Goal: Task Accomplishment & Management: Use online tool/utility

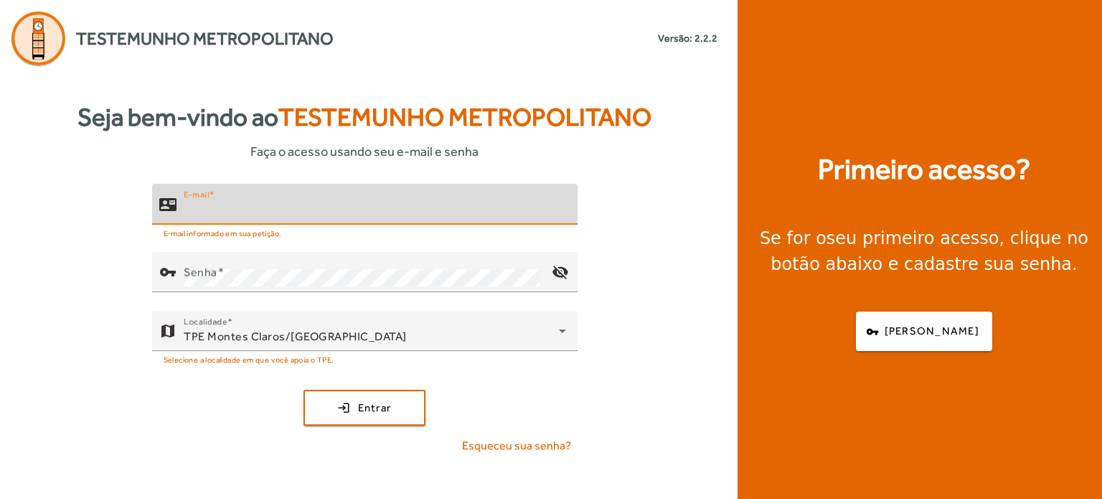
click at [247, 217] on input "E-mail" at bounding box center [375, 210] width 383 height 17
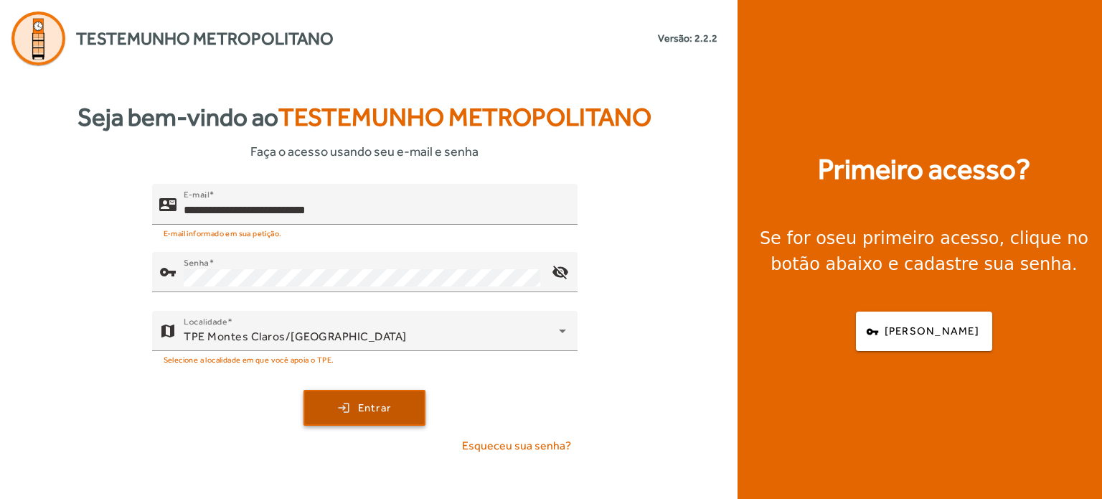
click at [356, 407] on span "submit" at bounding box center [364, 407] width 119 height 34
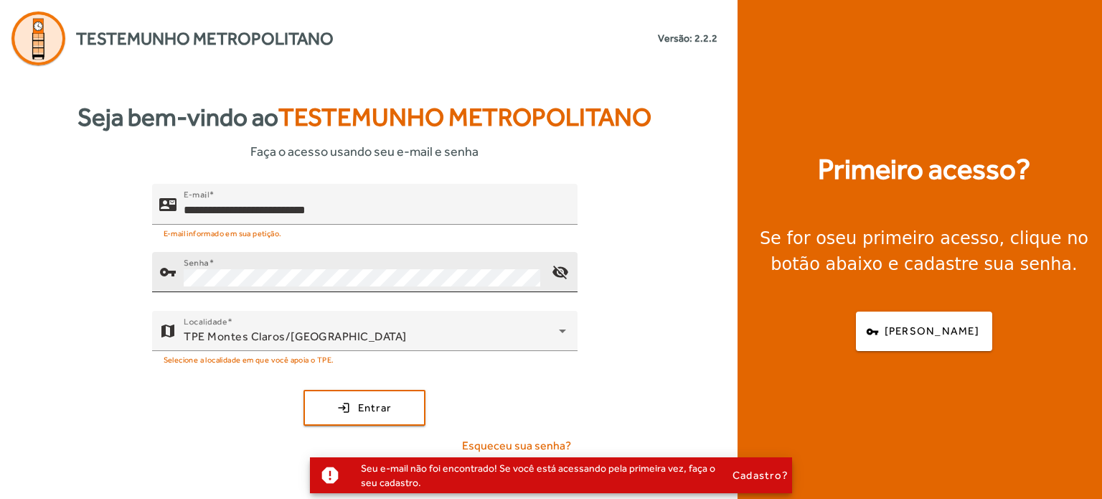
click at [301, 272] on div "Senha" at bounding box center [362, 272] width 357 height 40
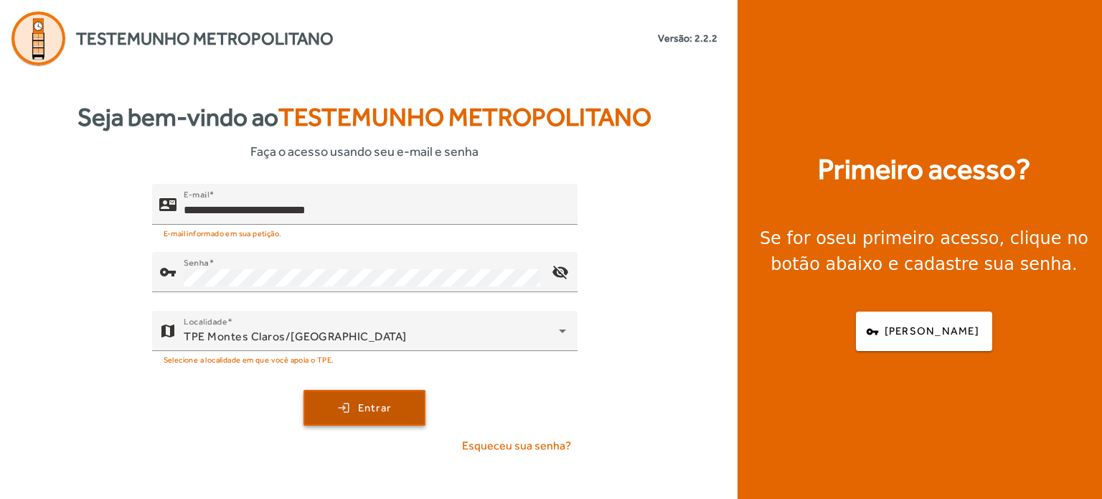
click at [360, 411] on span "Entrar" at bounding box center [375, 408] width 34 height 17
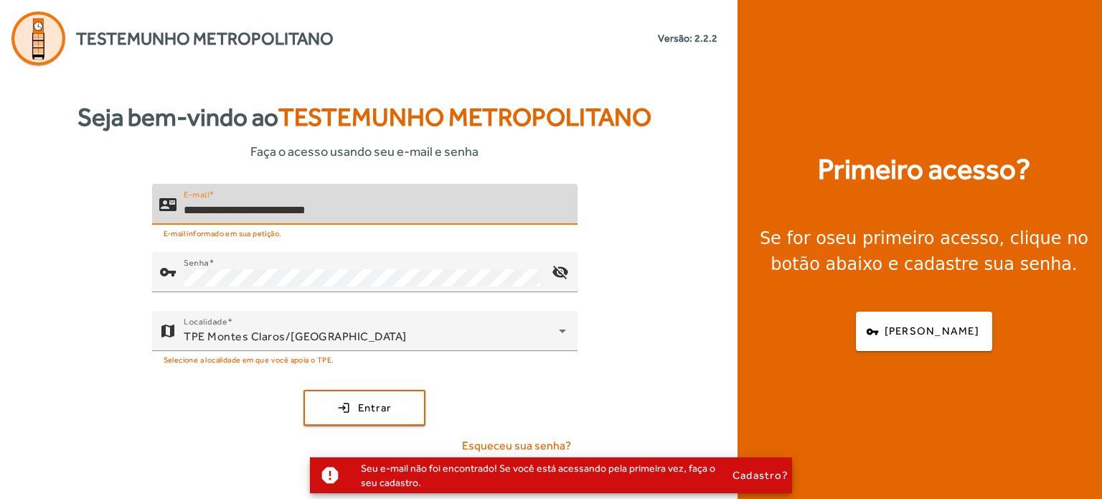
click at [193, 212] on input "**********" at bounding box center [375, 210] width 383 height 17
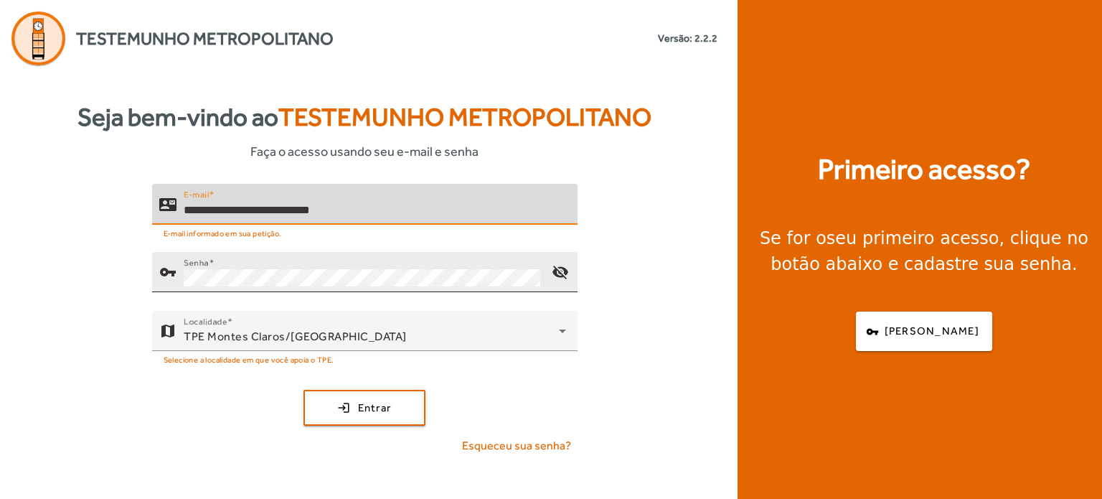
type input "**********"
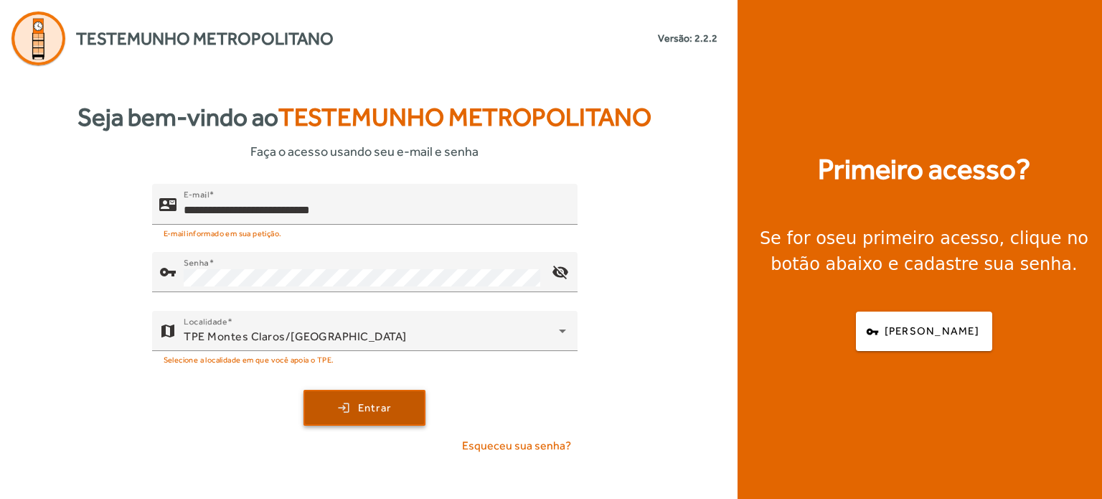
click at [377, 398] on span "submit" at bounding box center [364, 407] width 119 height 34
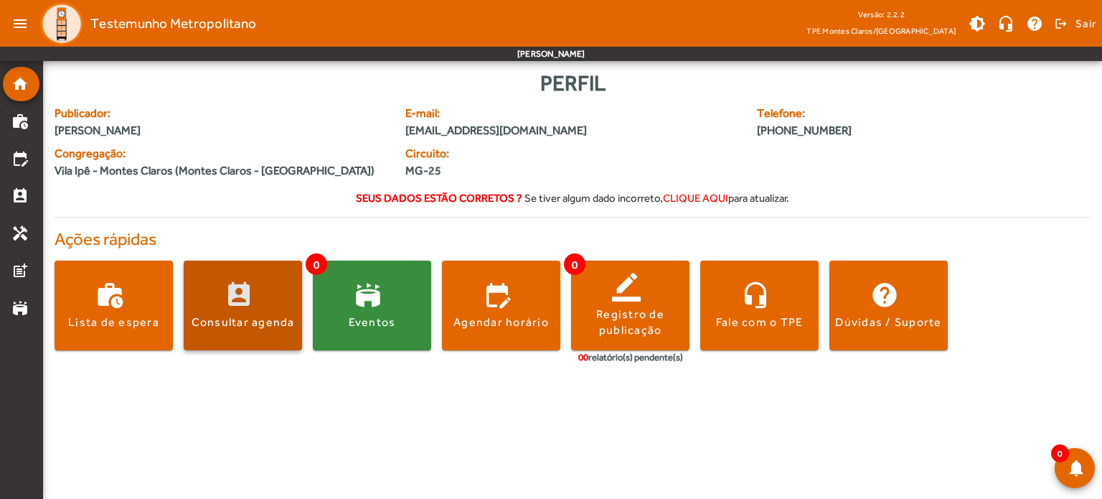
click at [230, 314] on div "Consultar agenda" at bounding box center [243, 322] width 103 height 16
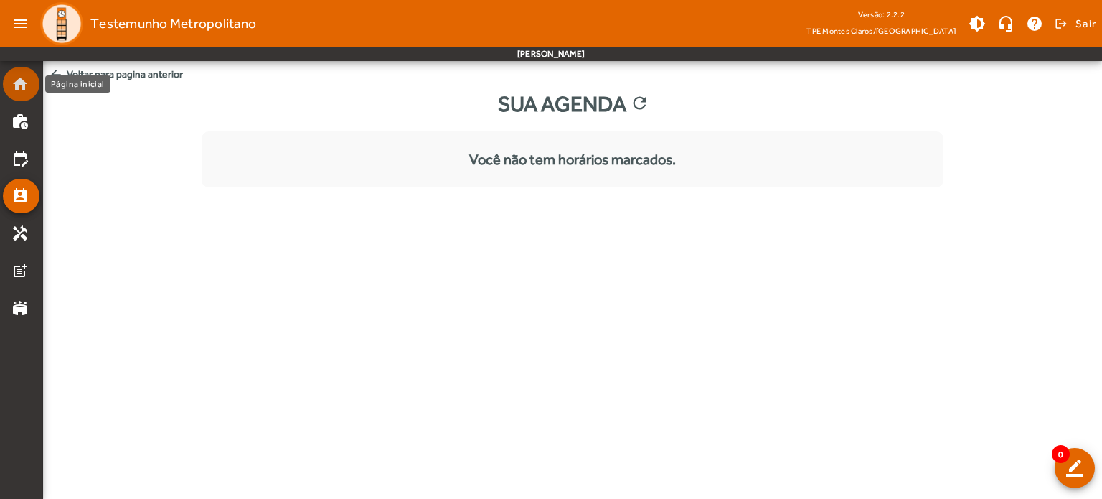
click at [22, 86] on mat-icon "home" at bounding box center [19, 83] width 17 height 17
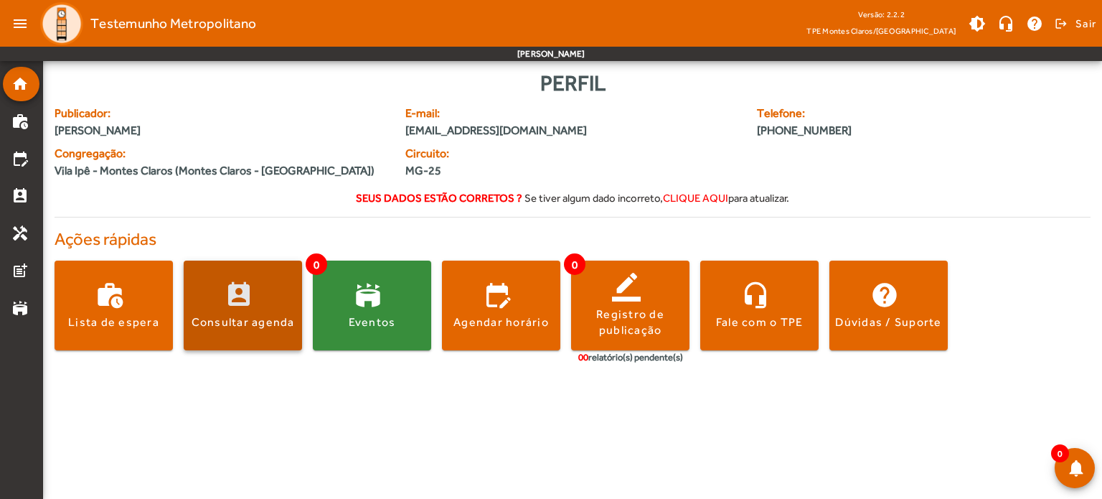
click at [239, 332] on span at bounding box center [243, 306] width 118 height 90
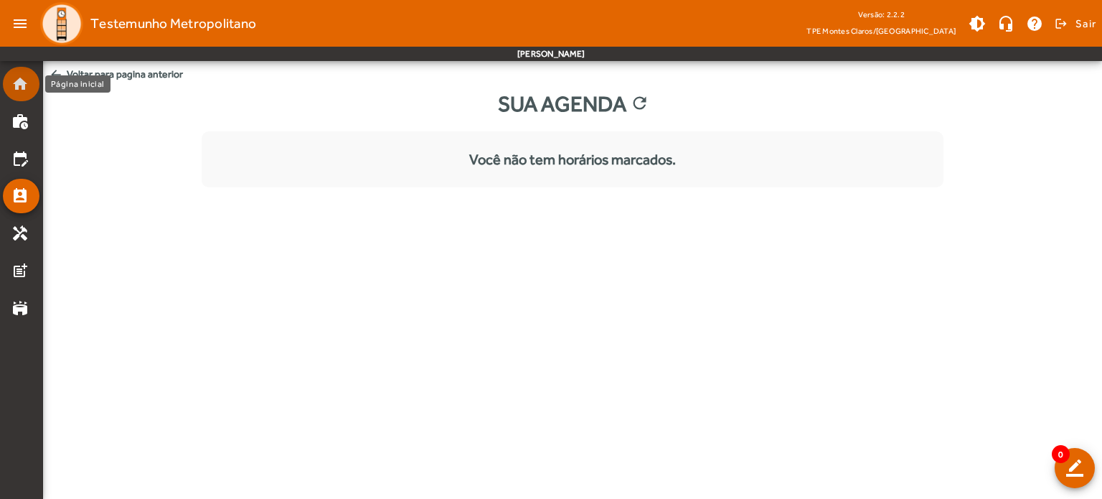
click at [20, 85] on mat-icon "home" at bounding box center [19, 83] width 17 height 17
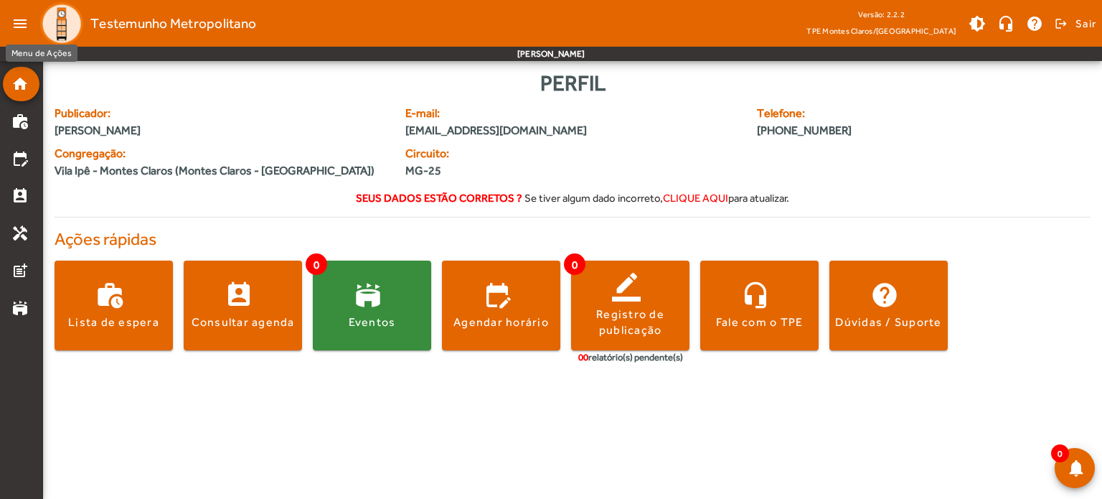
click at [17, 32] on mat-icon "menu" at bounding box center [20, 23] width 29 height 29
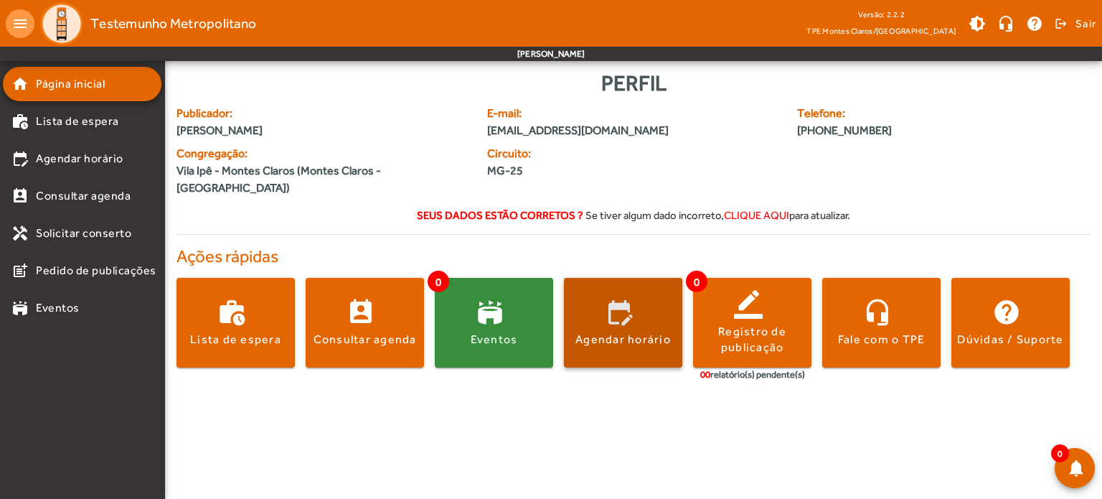
click at [636, 312] on span at bounding box center [623, 323] width 118 height 34
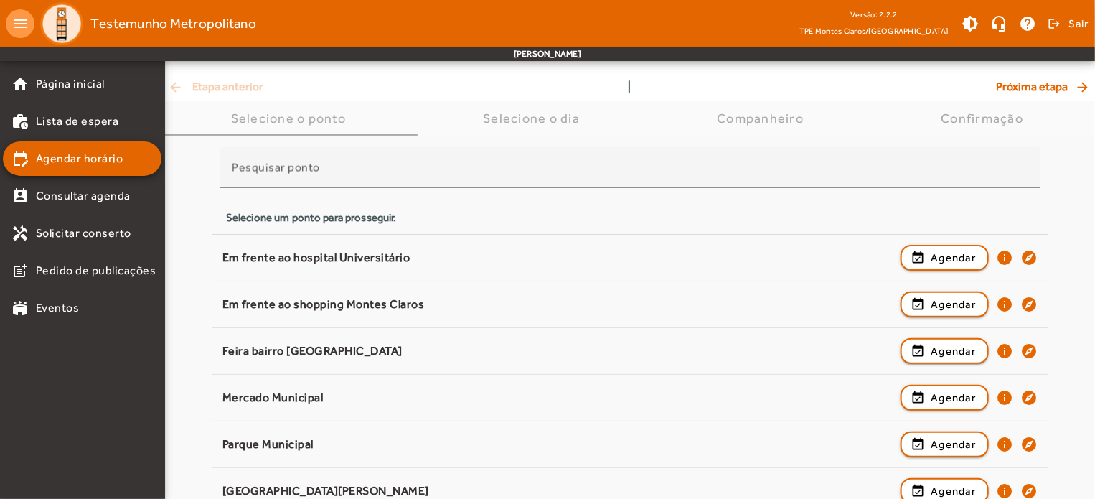
scroll to position [50, 0]
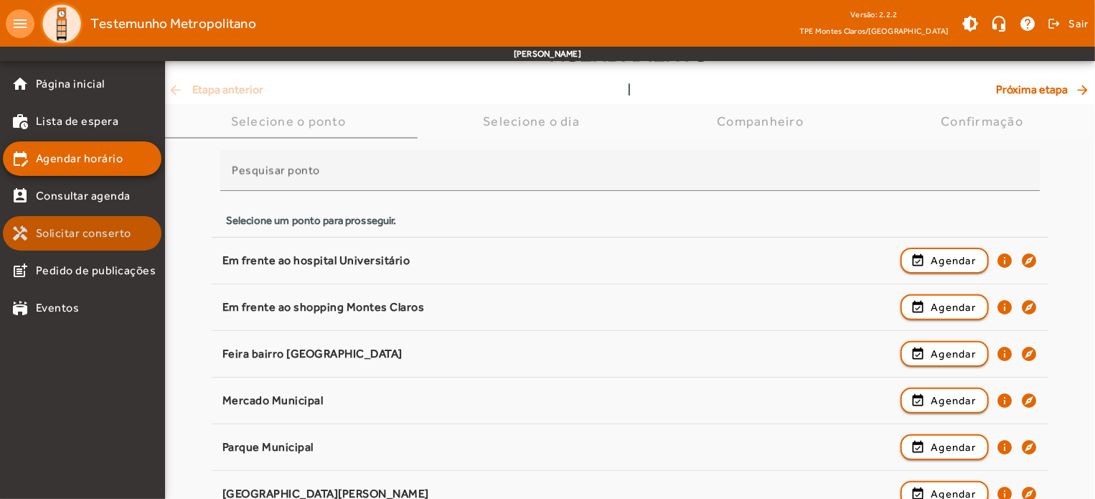
click at [70, 234] on span "Solicitar conserto" at bounding box center [83, 233] width 95 height 17
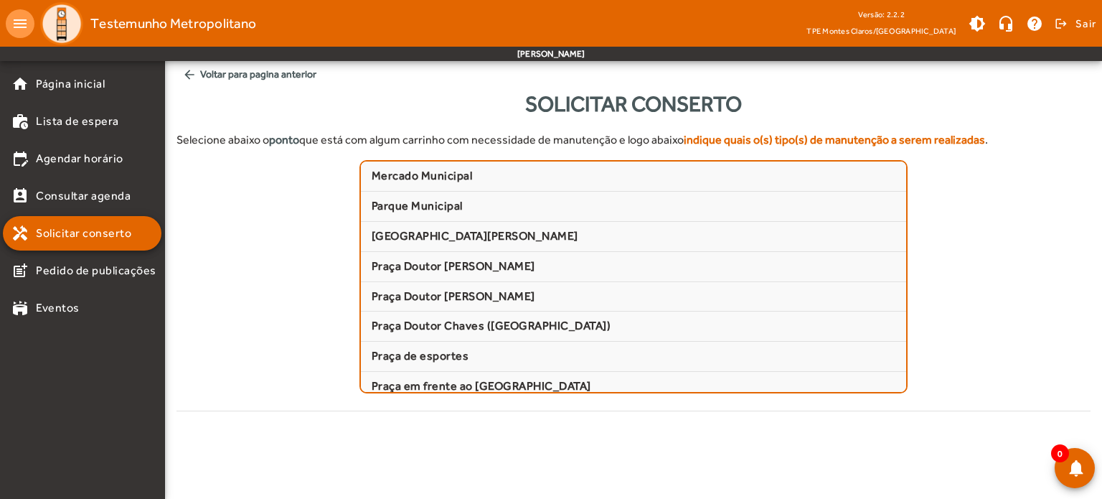
scroll to position [204, 0]
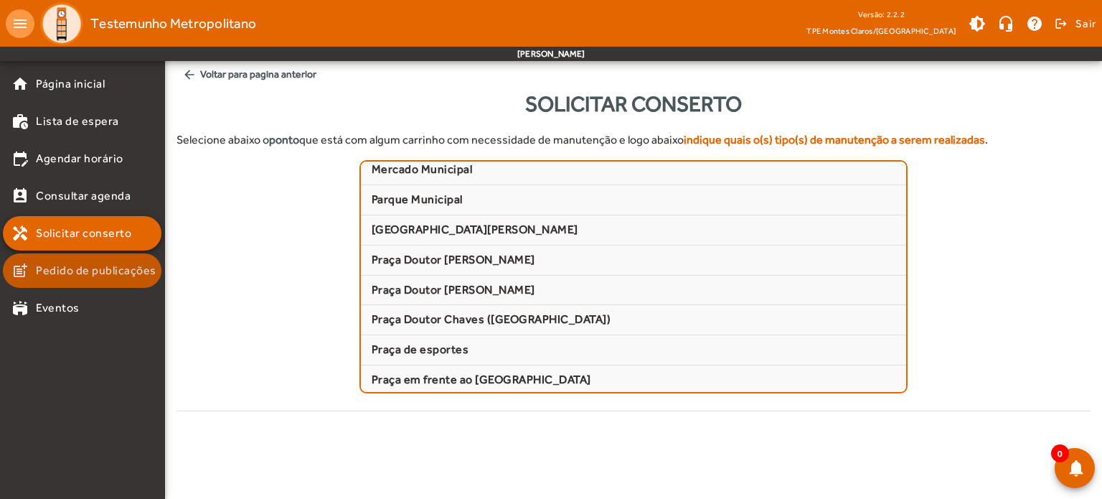
click at [80, 275] on span "Pedido de publicações" at bounding box center [96, 270] width 121 height 17
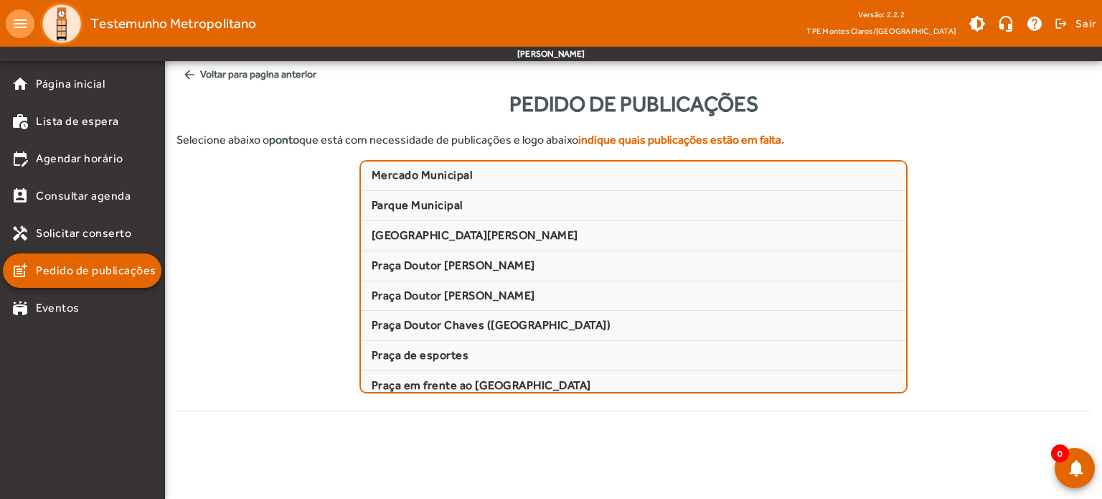
scroll to position [204, 0]
